Goal: Obtain resource: Obtain resource

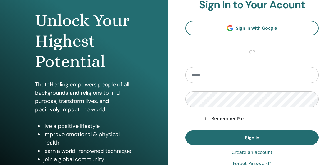
scroll to position [56, 0]
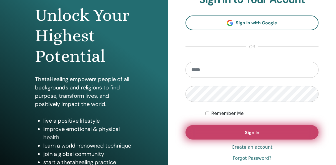
type input "**********"
click at [251, 133] on span "Sign In" at bounding box center [252, 133] width 14 height 6
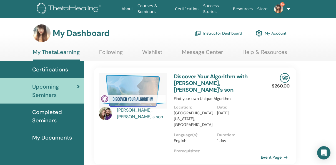
click at [226, 33] on link "Instructor Dashboard" at bounding box center [218, 33] width 48 height 12
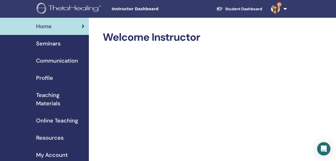
click at [48, 103] on span "Teaching Materials" at bounding box center [60, 99] width 48 height 17
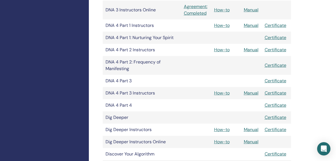
scroll to position [305, 0]
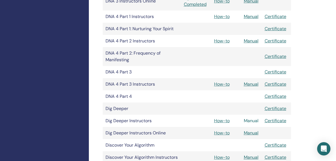
click at [251, 120] on link "Manual" at bounding box center [251, 121] width 15 height 6
